Goal: Task Accomplishment & Management: Manage account settings

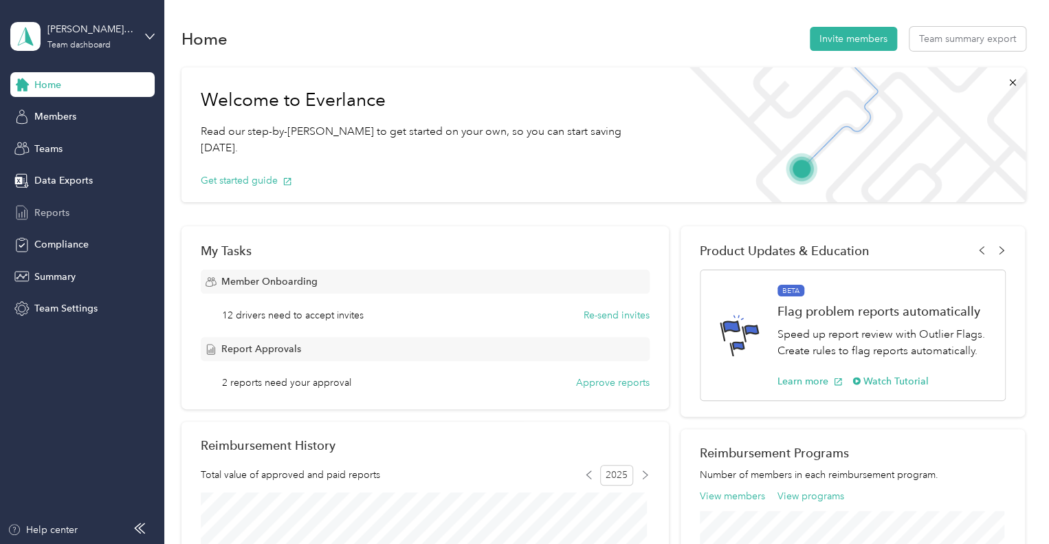
click at [47, 208] on span "Reports" at bounding box center [51, 212] width 35 height 14
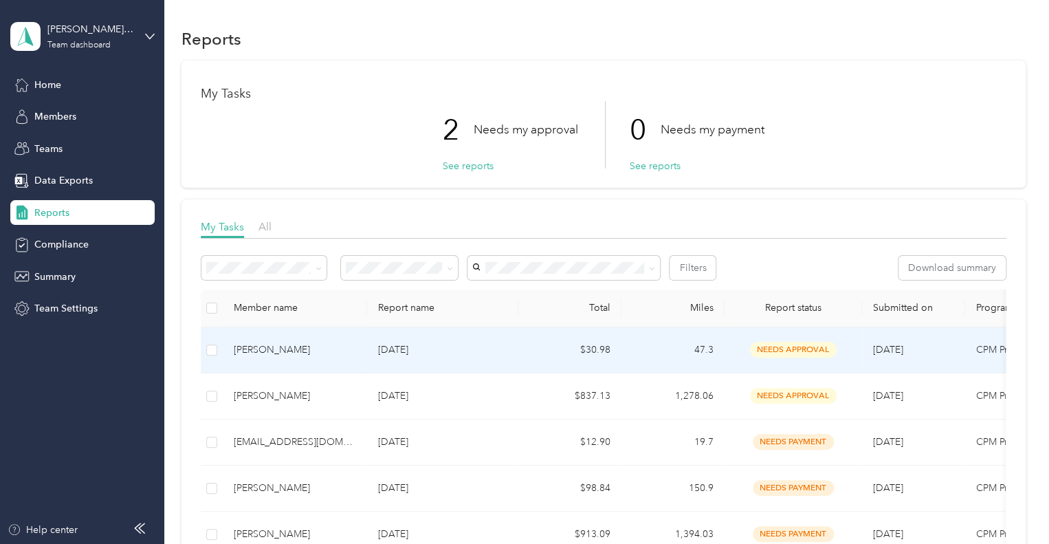
click at [247, 348] on div "[PERSON_NAME]" at bounding box center [295, 349] width 122 height 15
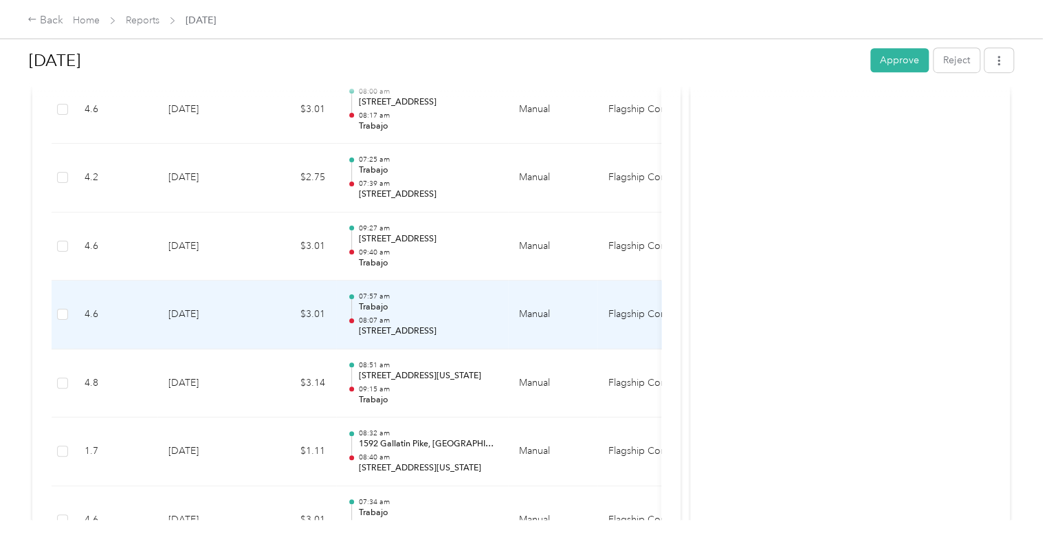
scroll to position [412, 0]
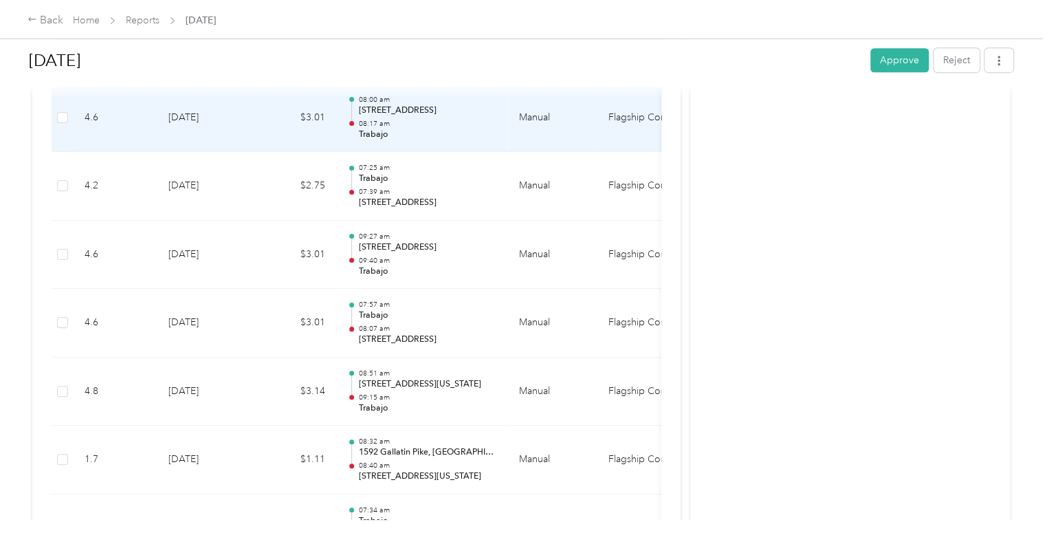
click at [443, 126] on p "08:17 am" at bounding box center [427, 124] width 139 height 10
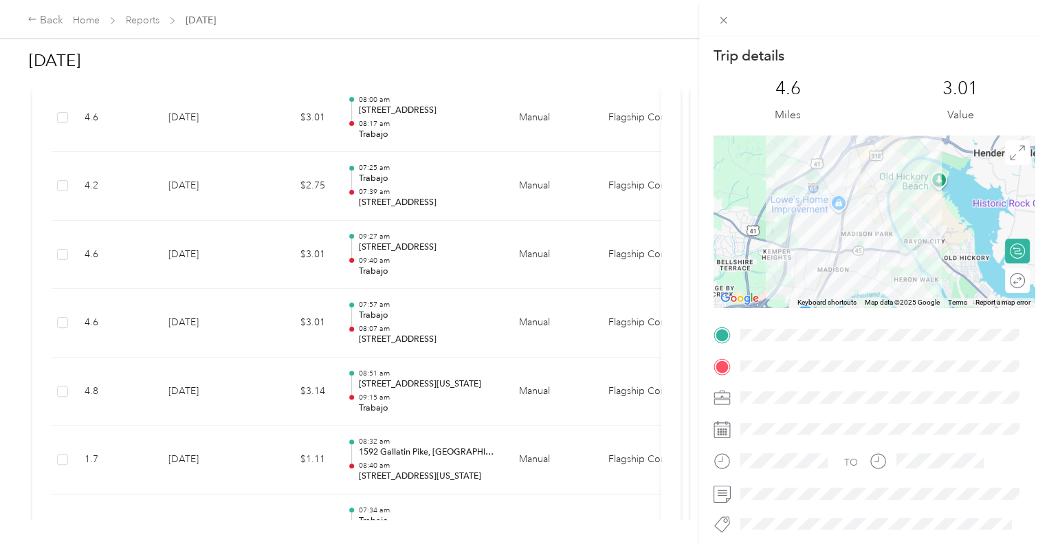
click at [844, 180] on img at bounding box center [851, 176] width 17 height 17
click at [900, 263] on img at bounding box center [908, 258] width 17 height 17
click at [470, 188] on div "Trip details This trip cannot be edited because it is either under review, appr…" at bounding box center [524, 272] width 1049 height 544
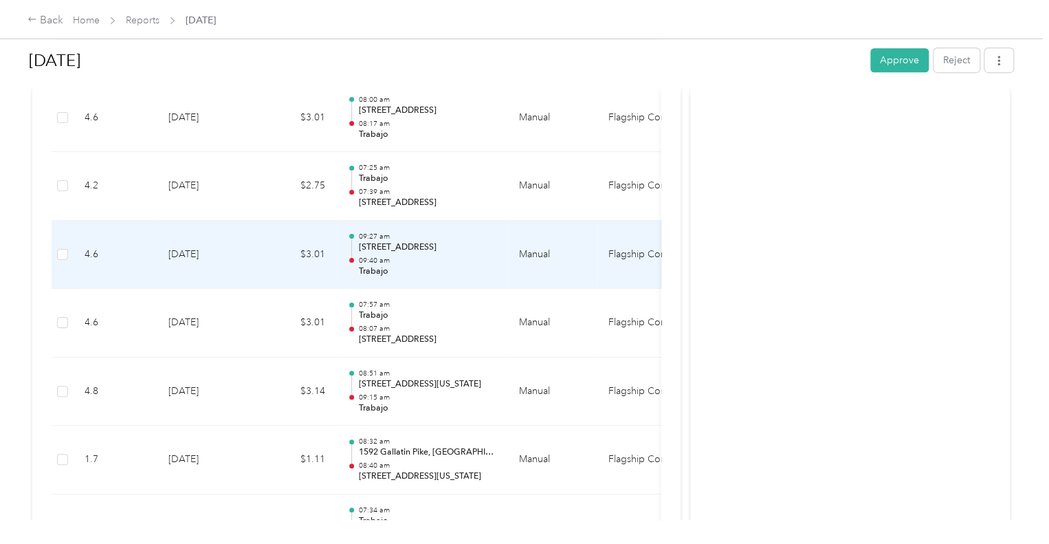
click at [448, 260] on p "09:40 am" at bounding box center [427, 261] width 139 height 10
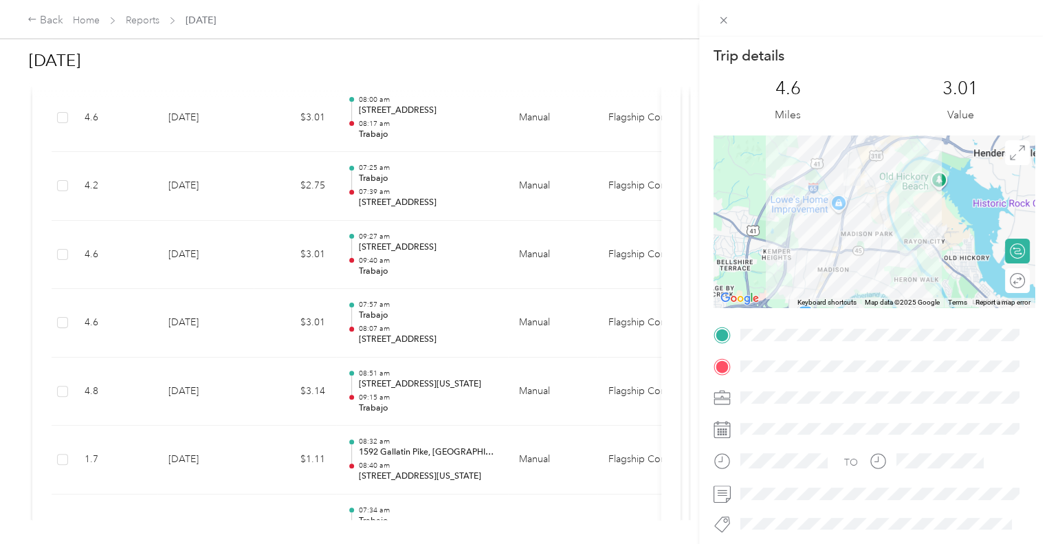
click at [425, 324] on div "Trip details This trip cannot be edited because it is either under review, appr…" at bounding box center [524, 272] width 1049 height 544
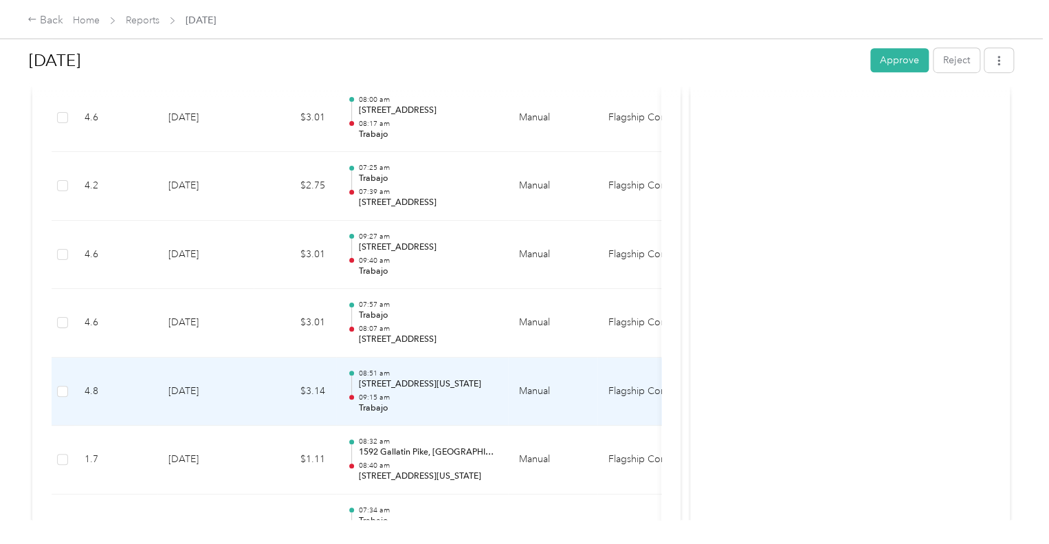
click at [426, 384] on p "[STREET_ADDRESS][US_STATE]" at bounding box center [427, 384] width 139 height 12
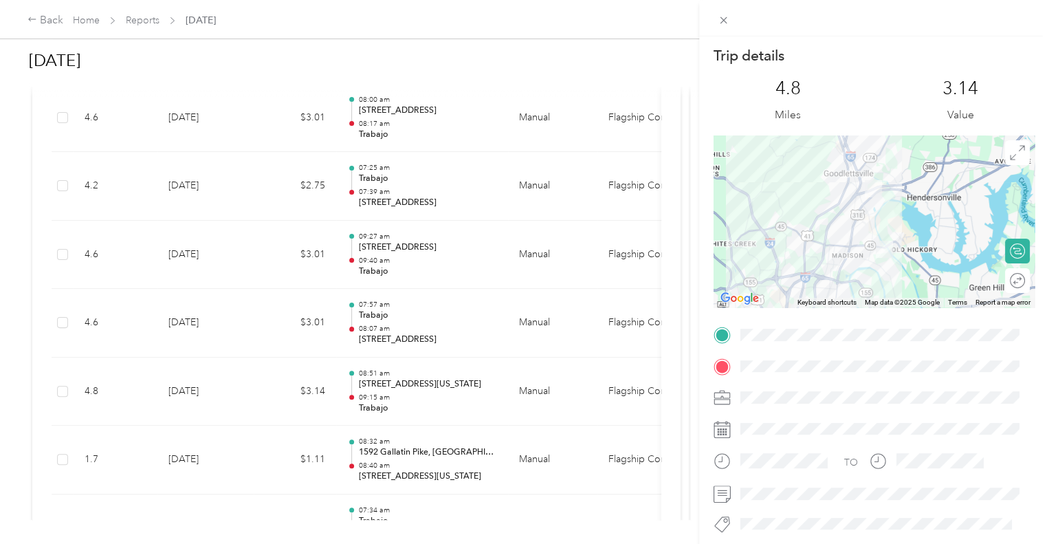
click at [443, 464] on div "Trip details This trip cannot be edited because it is either under review, appr…" at bounding box center [524, 272] width 1049 height 544
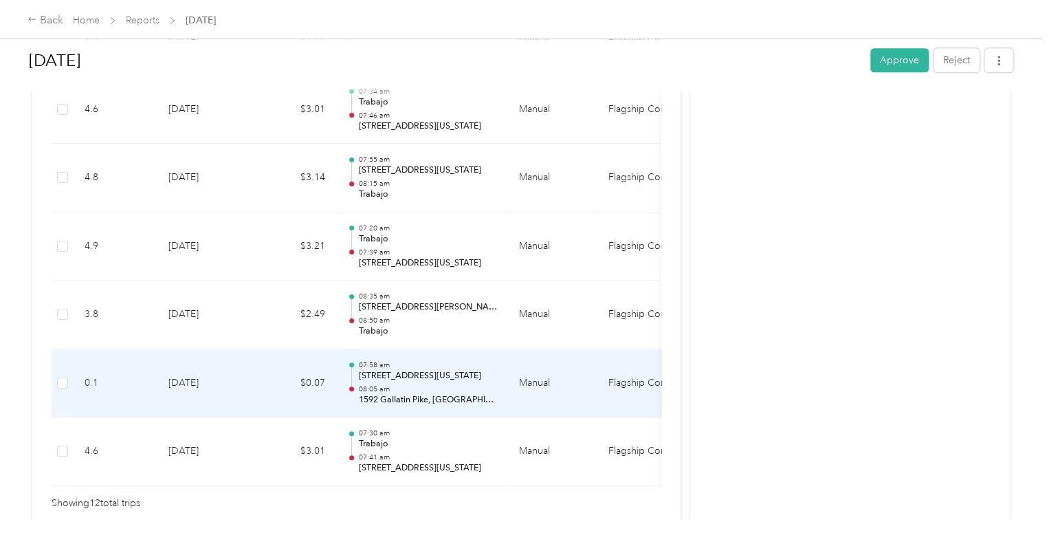
scroll to position [907, 0]
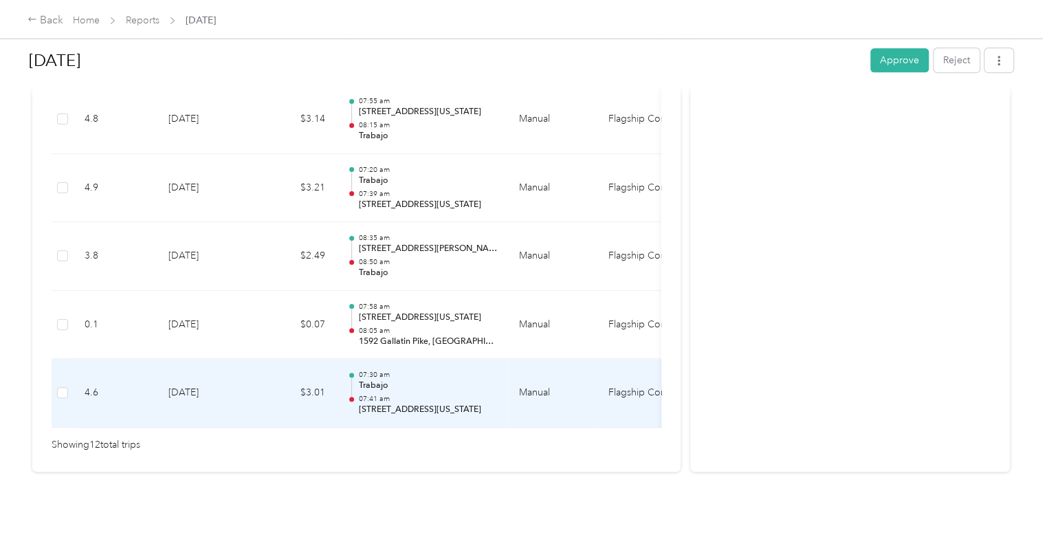
click at [441, 394] on p "07:41 am" at bounding box center [427, 399] width 139 height 10
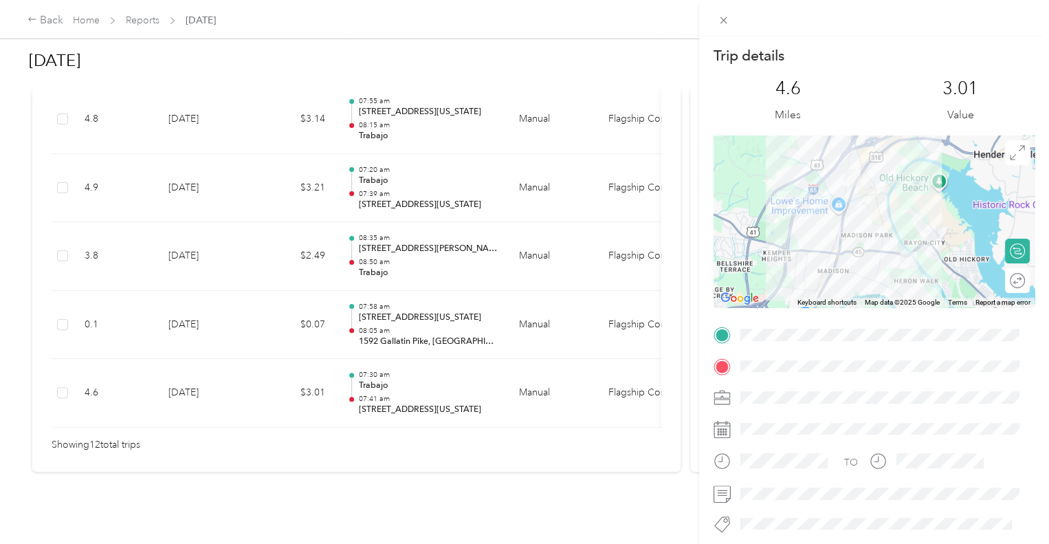
click at [456, 301] on div "Trip details This trip cannot be edited because it is either under review, appr…" at bounding box center [524, 272] width 1049 height 544
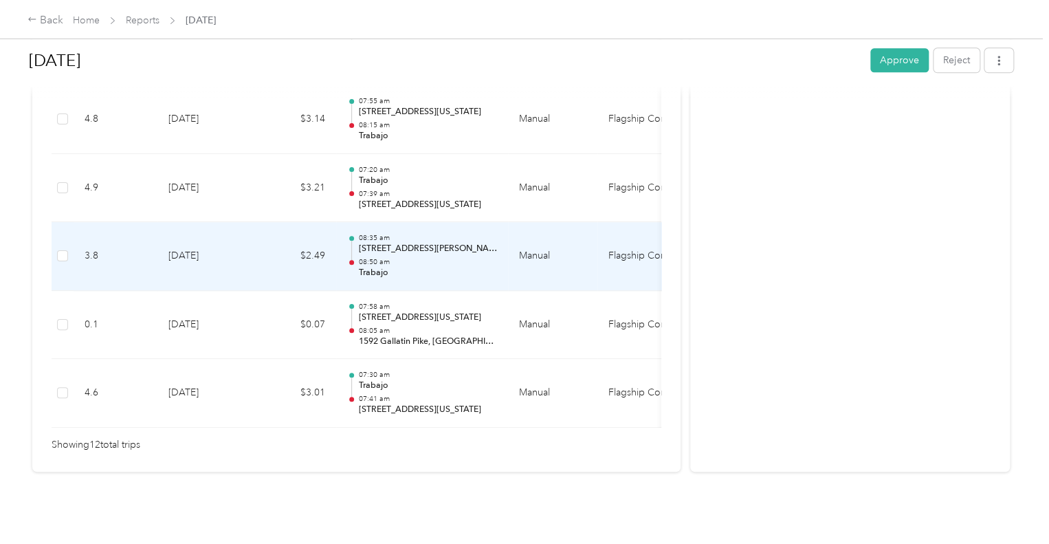
click at [429, 257] on p "08:50 am" at bounding box center [427, 262] width 139 height 10
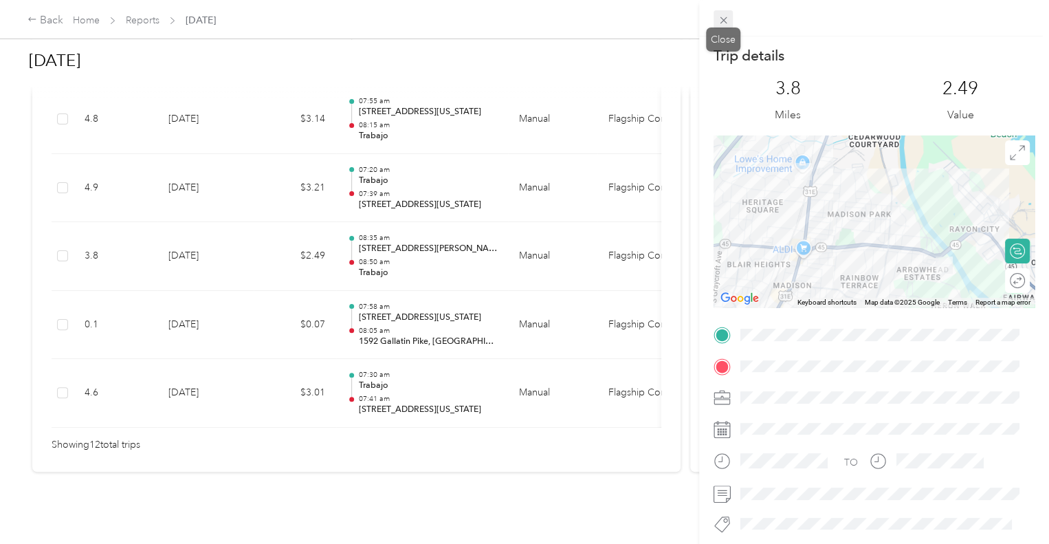
click at [723, 19] on icon at bounding box center [724, 20] width 12 height 12
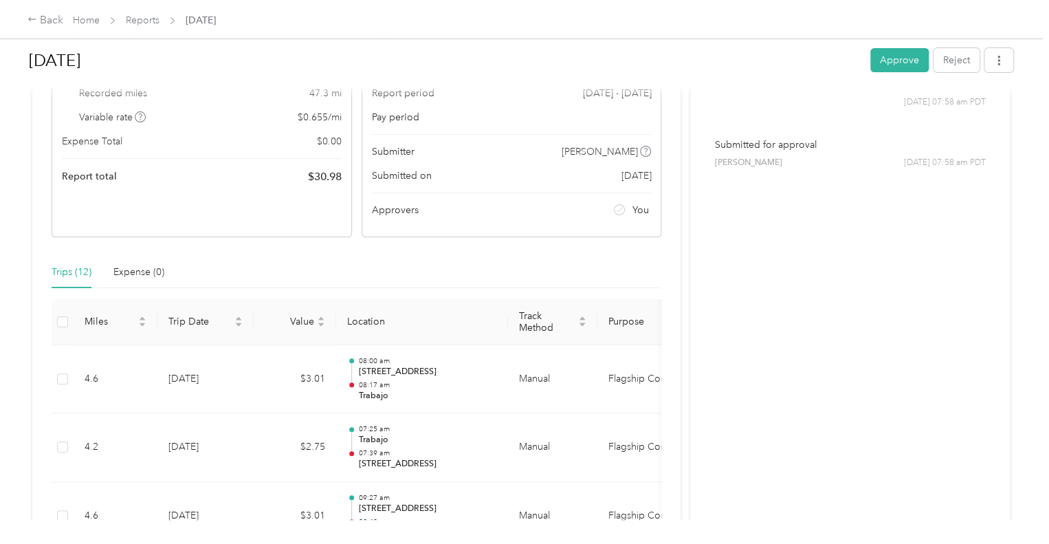
scroll to position [0, 0]
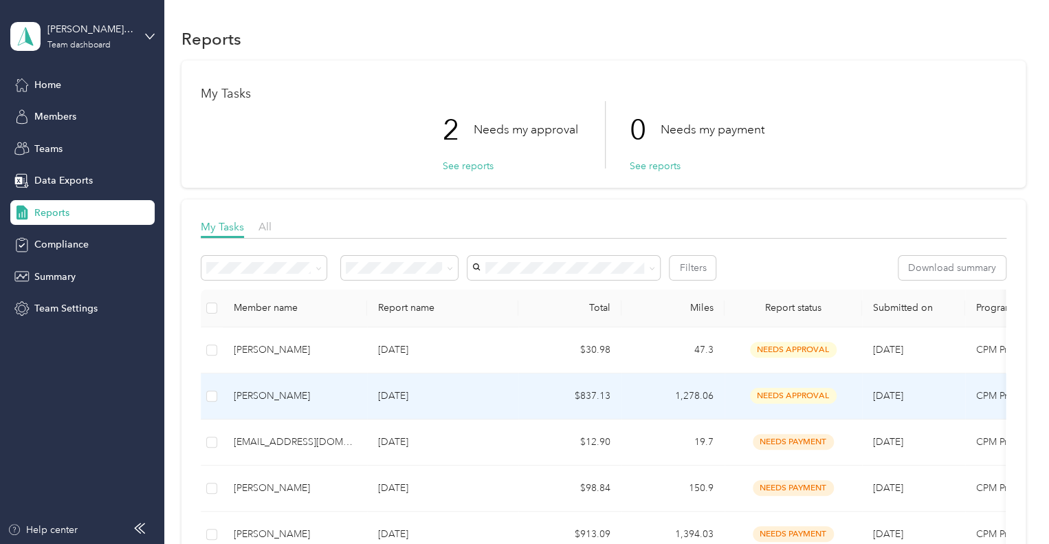
click at [257, 393] on div "[PERSON_NAME]" at bounding box center [295, 395] width 122 height 15
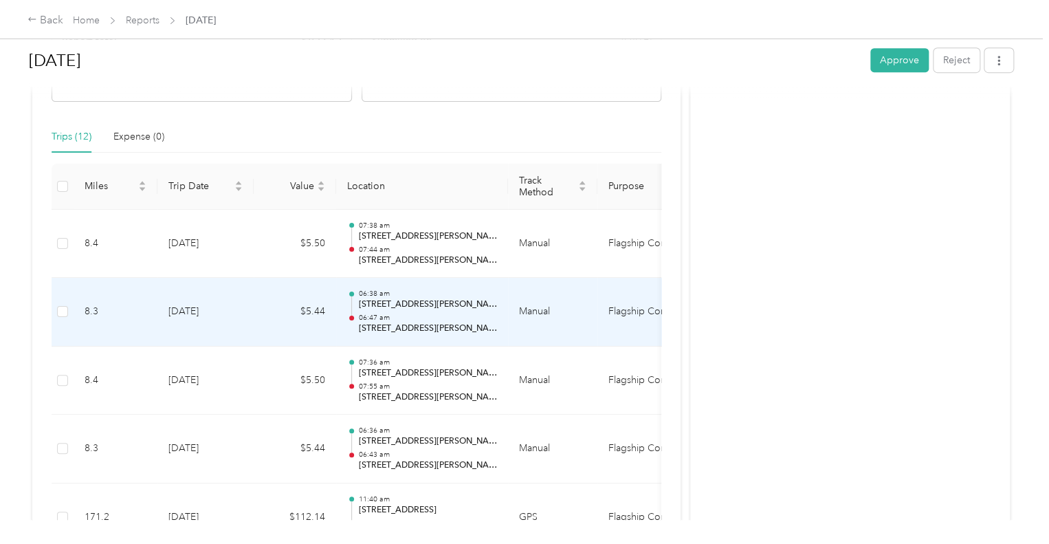
scroll to position [275, 0]
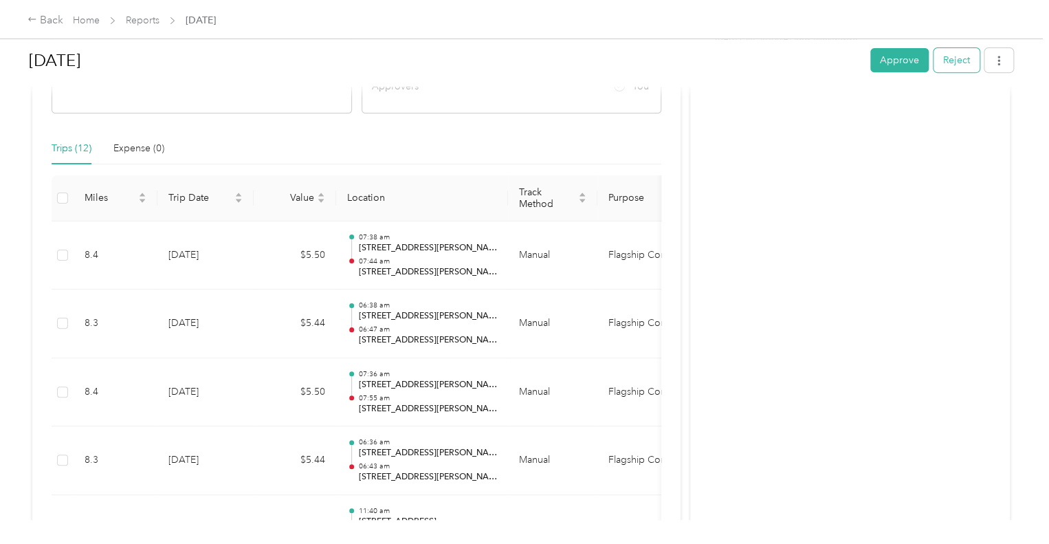
click at [954, 65] on button "Reject" at bounding box center [956, 60] width 46 height 24
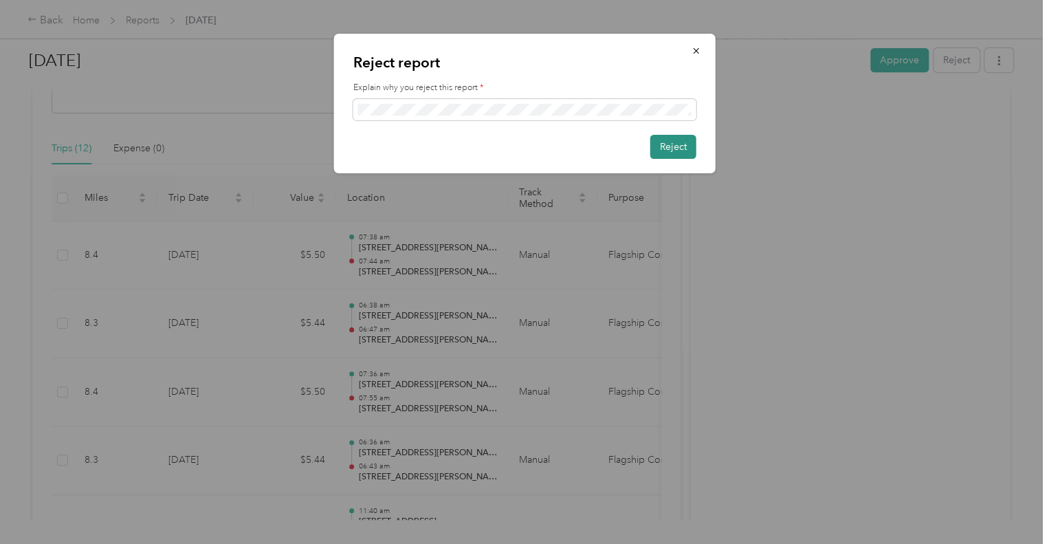
click at [672, 146] on button "Reject" at bounding box center [673, 147] width 46 height 24
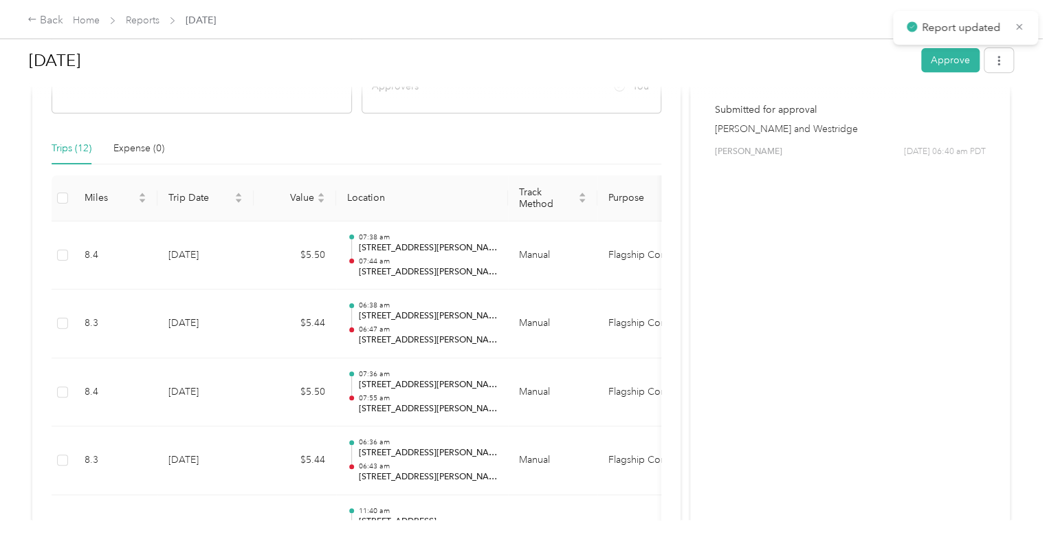
scroll to position [0, 0]
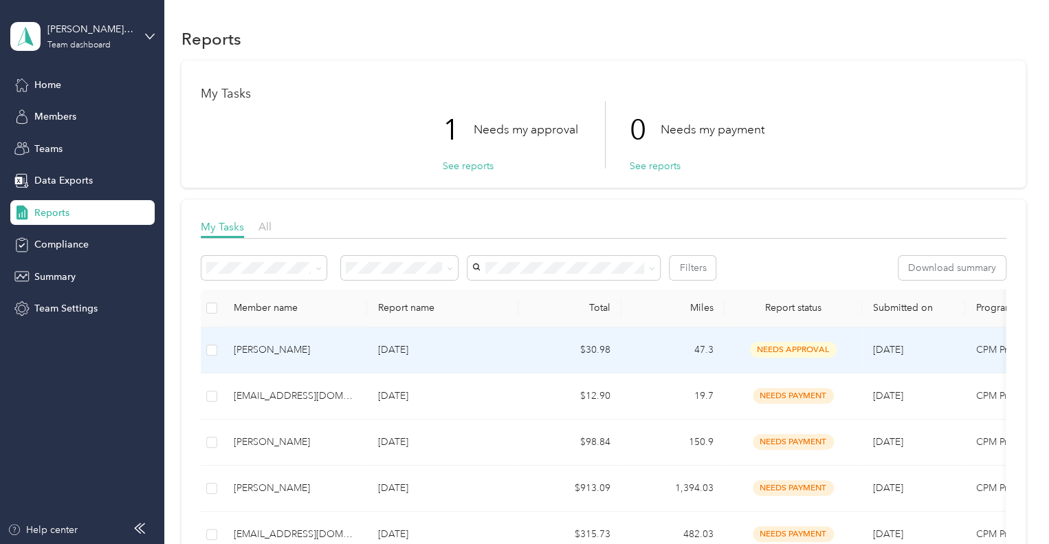
click at [320, 351] on div "[PERSON_NAME]" at bounding box center [295, 349] width 122 height 15
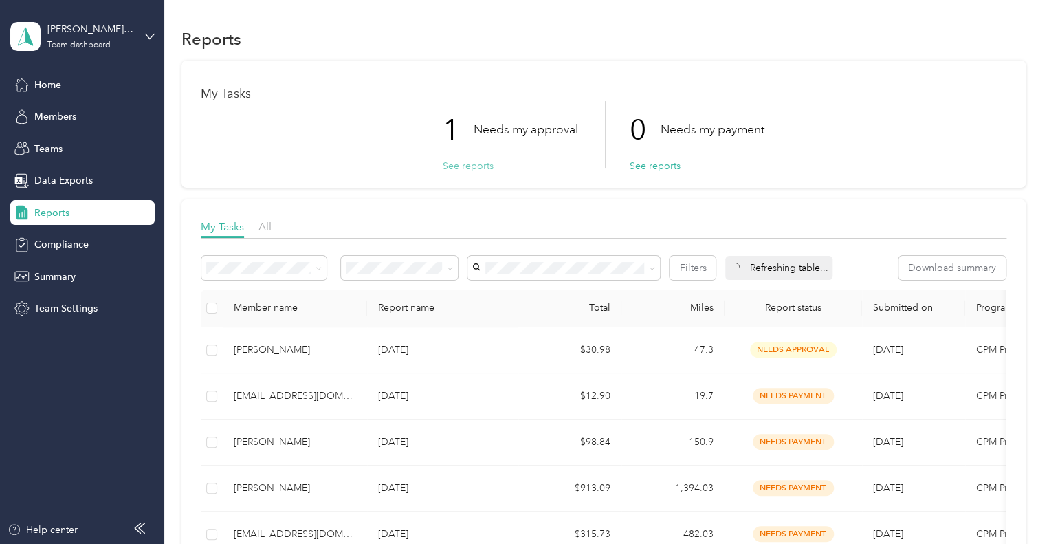
click at [462, 164] on button "See reports" at bounding box center [468, 166] width 51 height 14
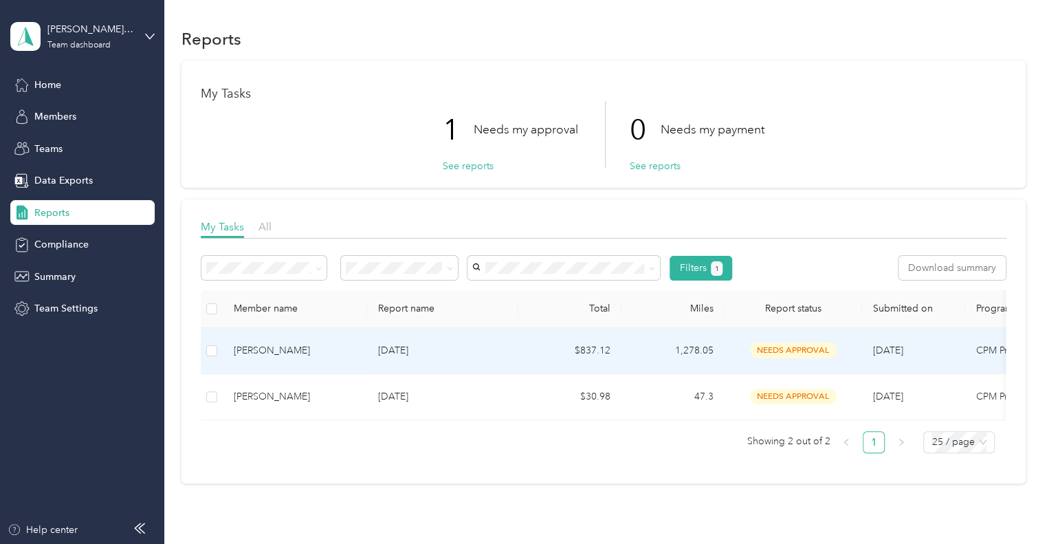
click at [269, 347] on div "[PERSON_NAME]" at bounding box center [295, 350] width 122 height 15
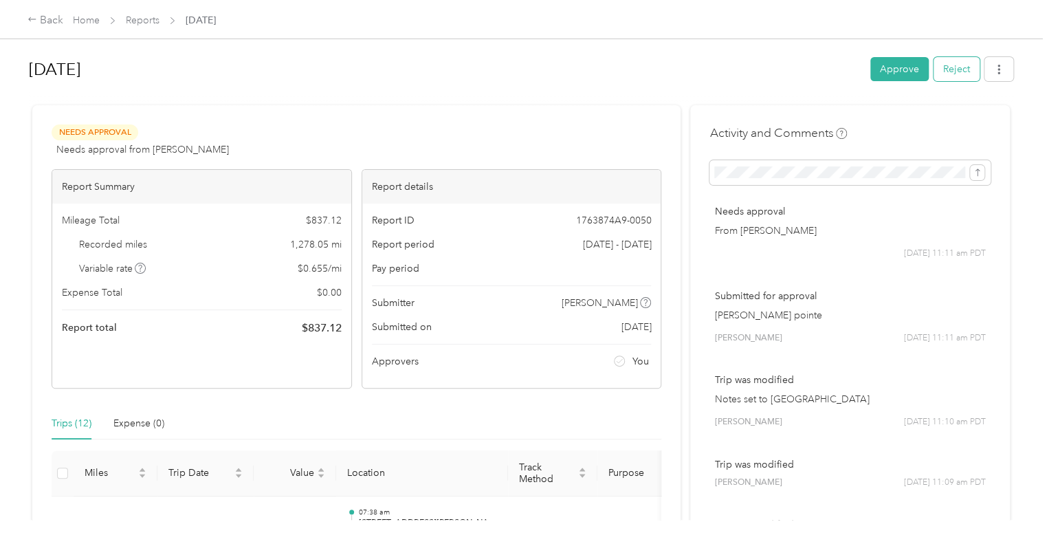
click at [953, 67] on button "Reject" at bounding box center [956, 69] width 46 height 24
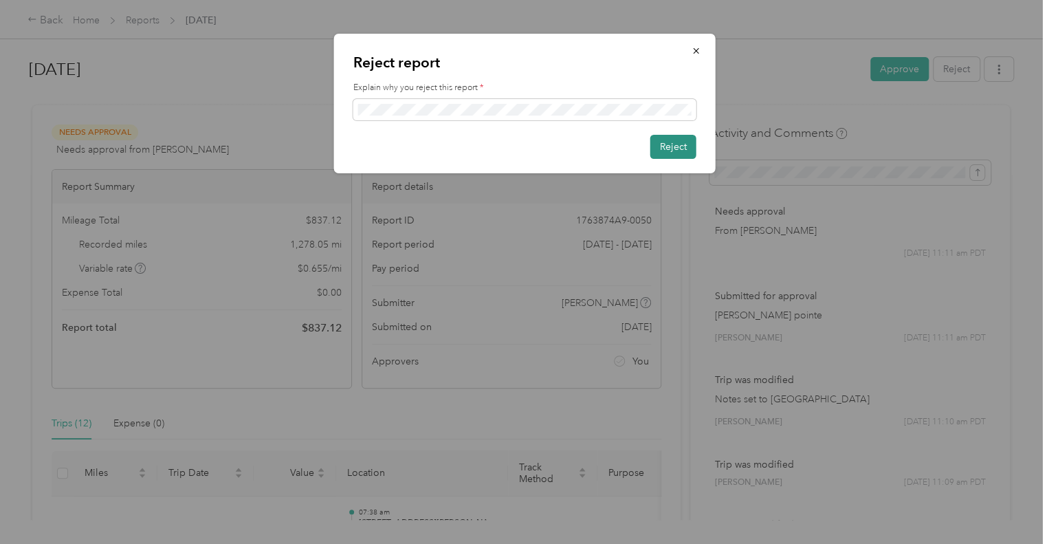
click at [672, 145] on button "Reject" at bounding box center [673, 147] width 46 height 24
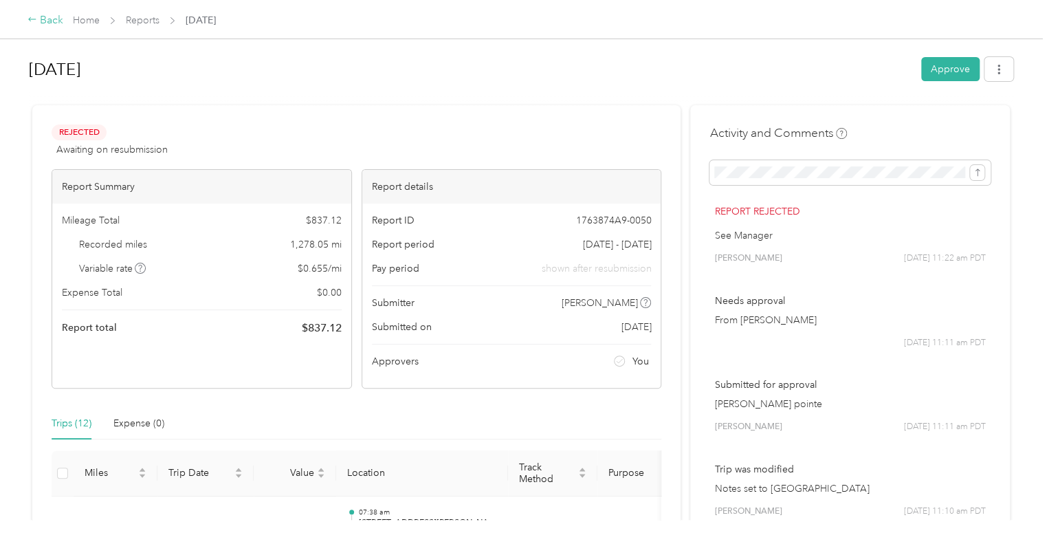
click at [43, 21] on div "Back" at bounding box center [45, 20] width 36 height 16
